Goal: Information Seeking & Learning: Learn about a topic

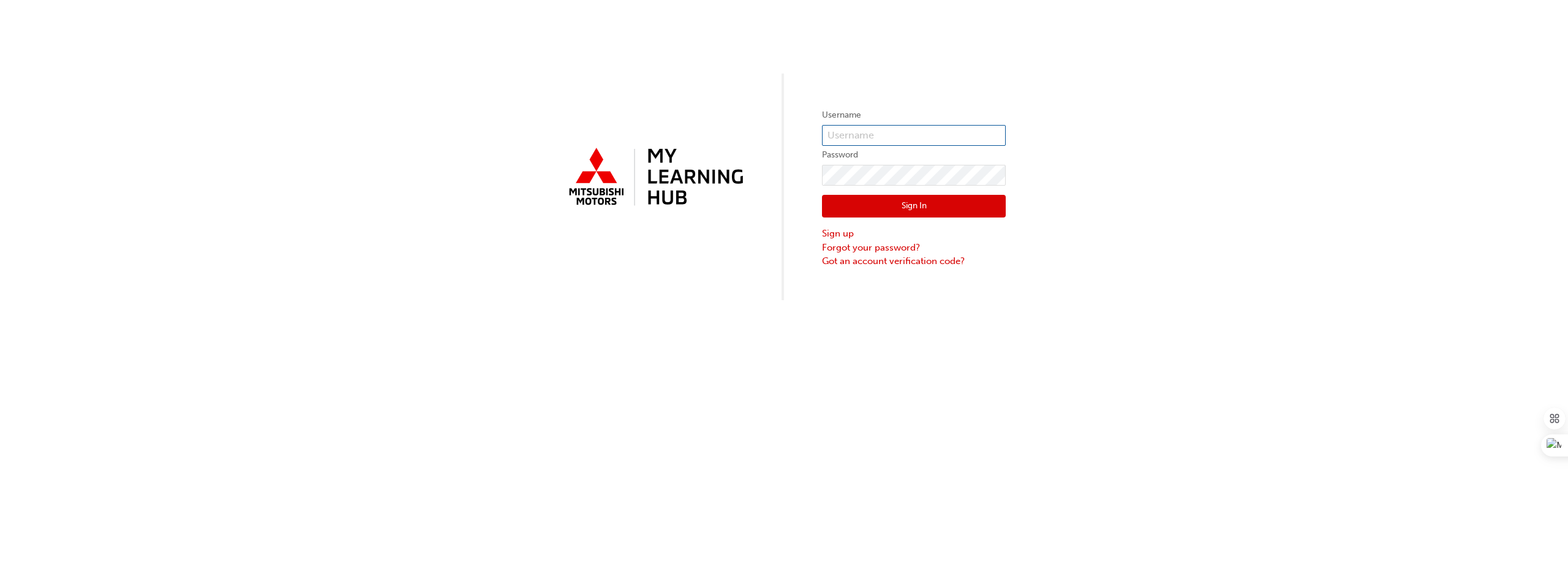
type input "[PERSON_NAME][EMAIL_ADDRESS][PERSON_NAME][DOMAIN_NAME]"
click at [921, 203] on button "Sign In" at bounding box center [914, 206] width 184 height 23
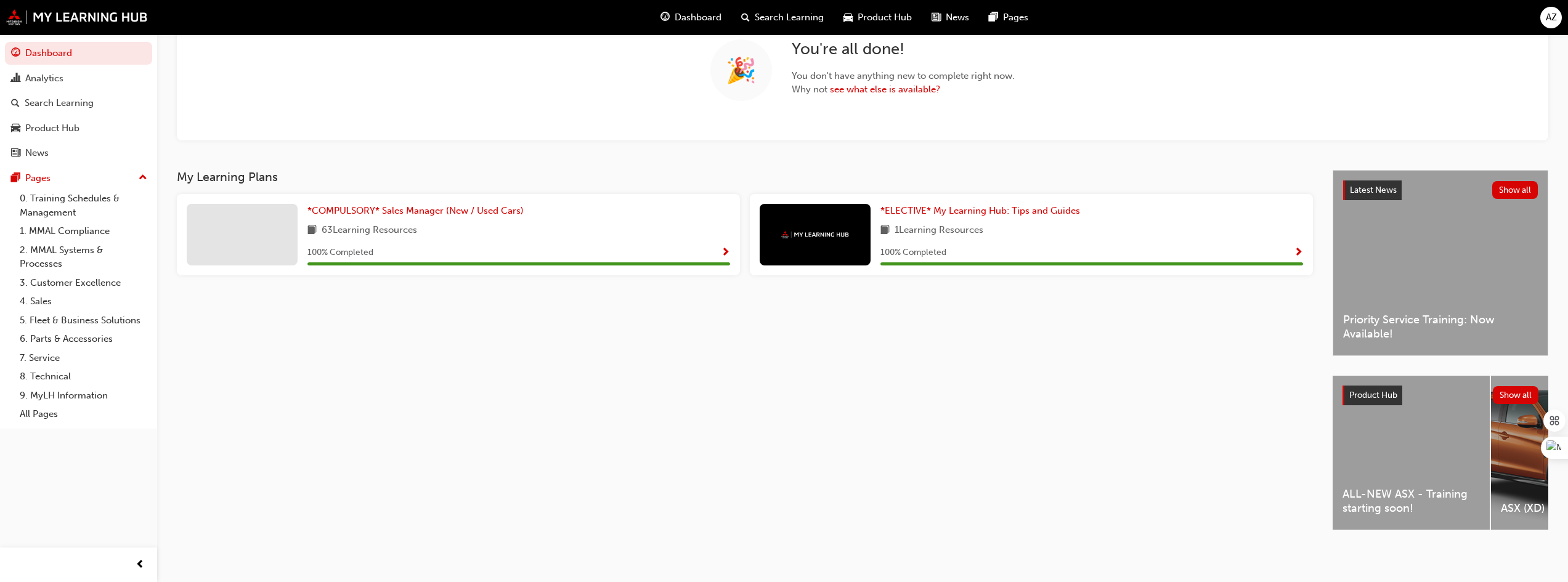
scroll to position [117, 0]
click at [1397, 439] on div "ALL-NEW ASX - Training starting soon!" at bounding box center [1411, 452] width 157 height 154
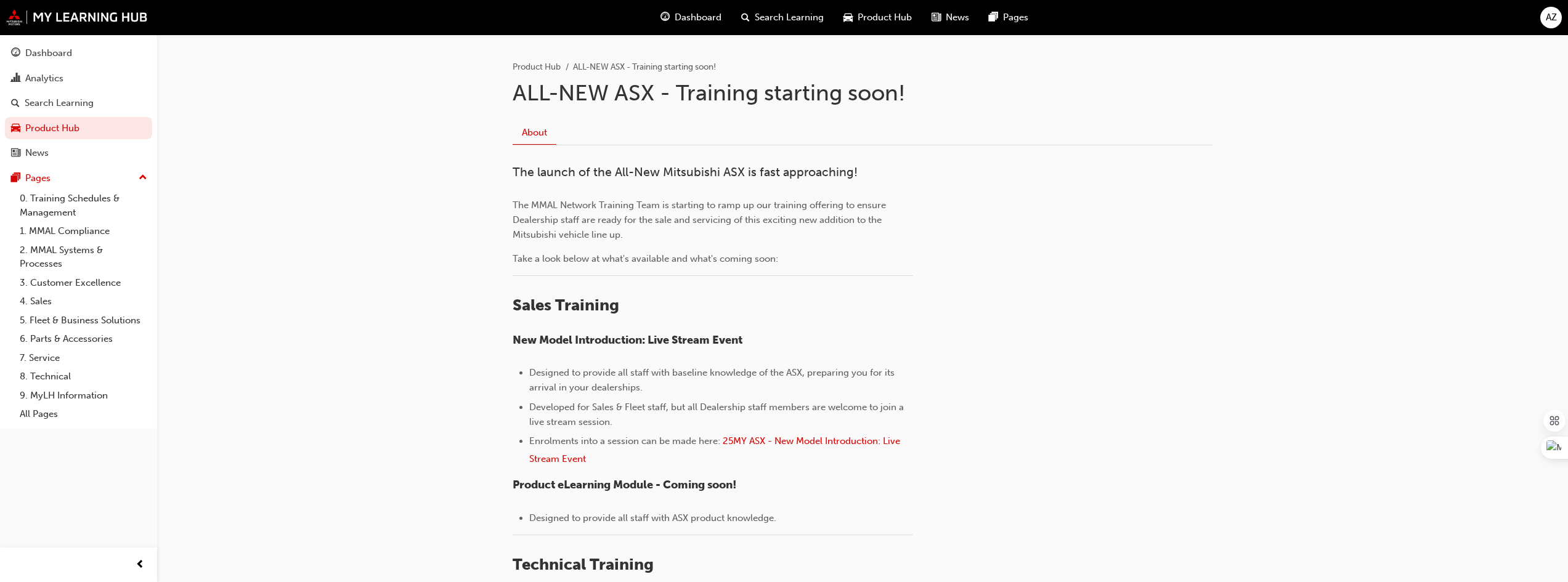
scroll to position [246, 0]
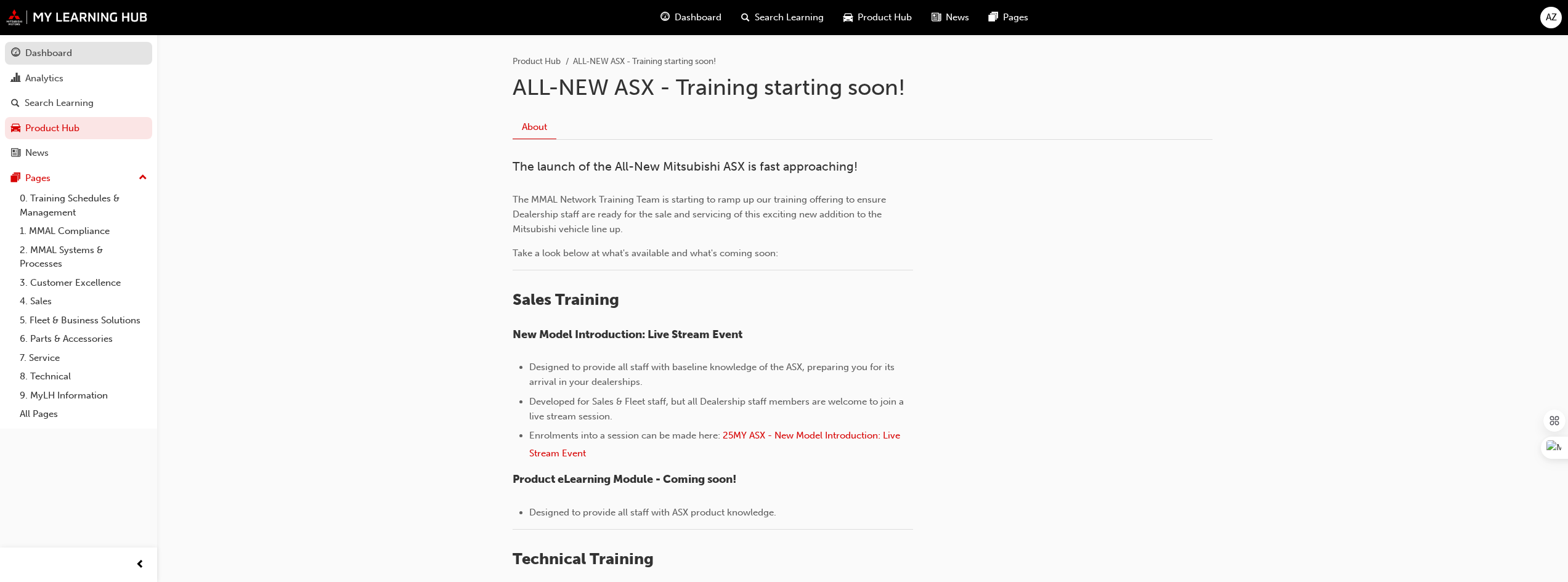
click at [51, 56] on div "Dashboard" at bounding box center [48, 53] width 47 height 14
